Goal: Navigation & Orientation: Understand site structure

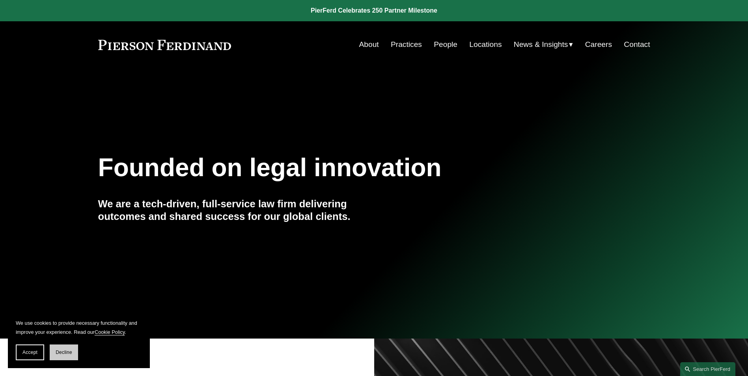
click at [61, 352] on span "Decline" at bounding box center [64, 353] width 17 height 6
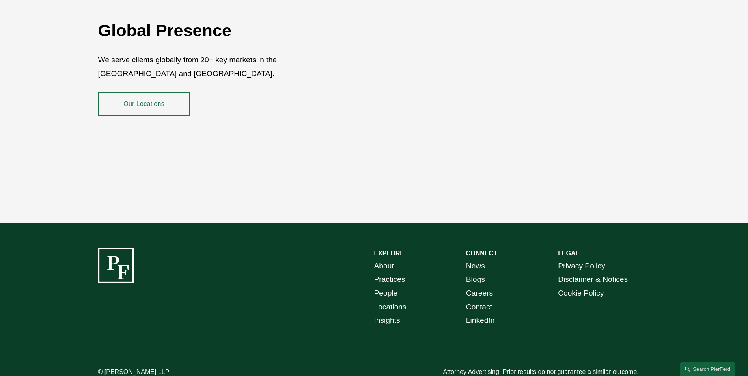
scroll to position [1441, 0]
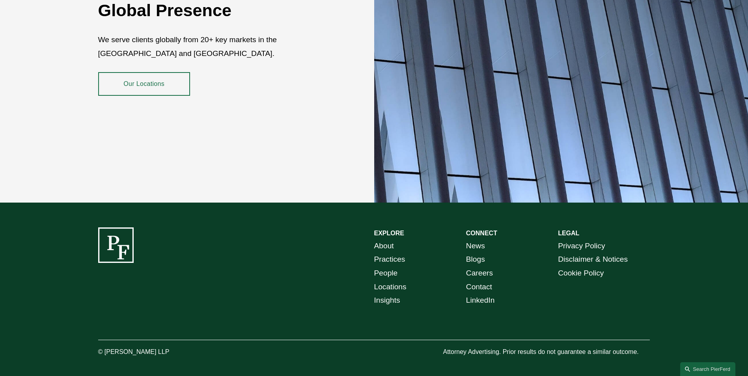
click at [387, 266] on link "People" at bounding box center [386, 273] width 24 height 14
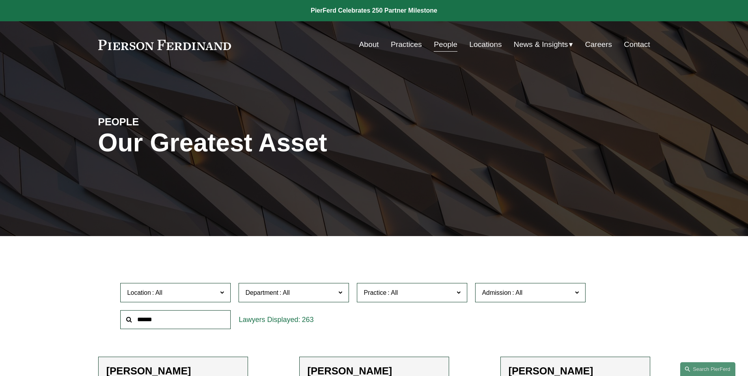
click at [477, 45] on link "Locations" at bounding box center [485, 44] width 32 height 15
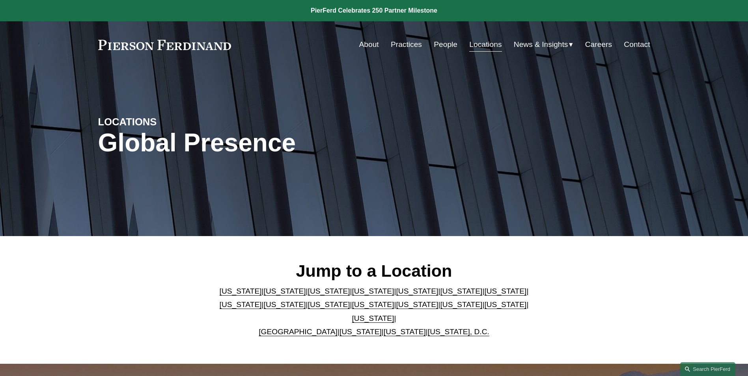
click at [600, 43] on link "Careers" at bounding box center [598, 44] width 27 height 15
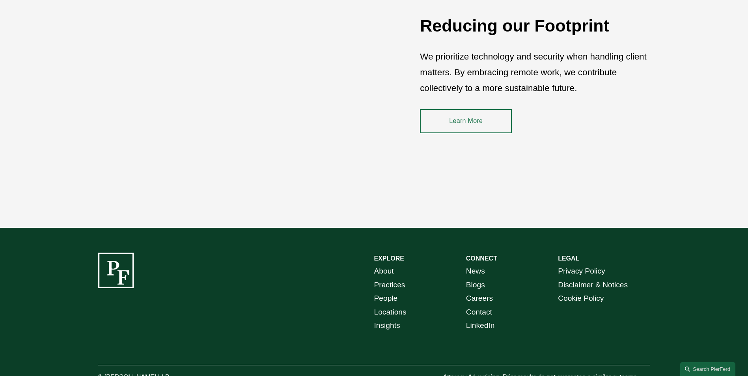
scroll to position [1195, 0]
